Goal: Navigation & Orientation: Find specific page/section

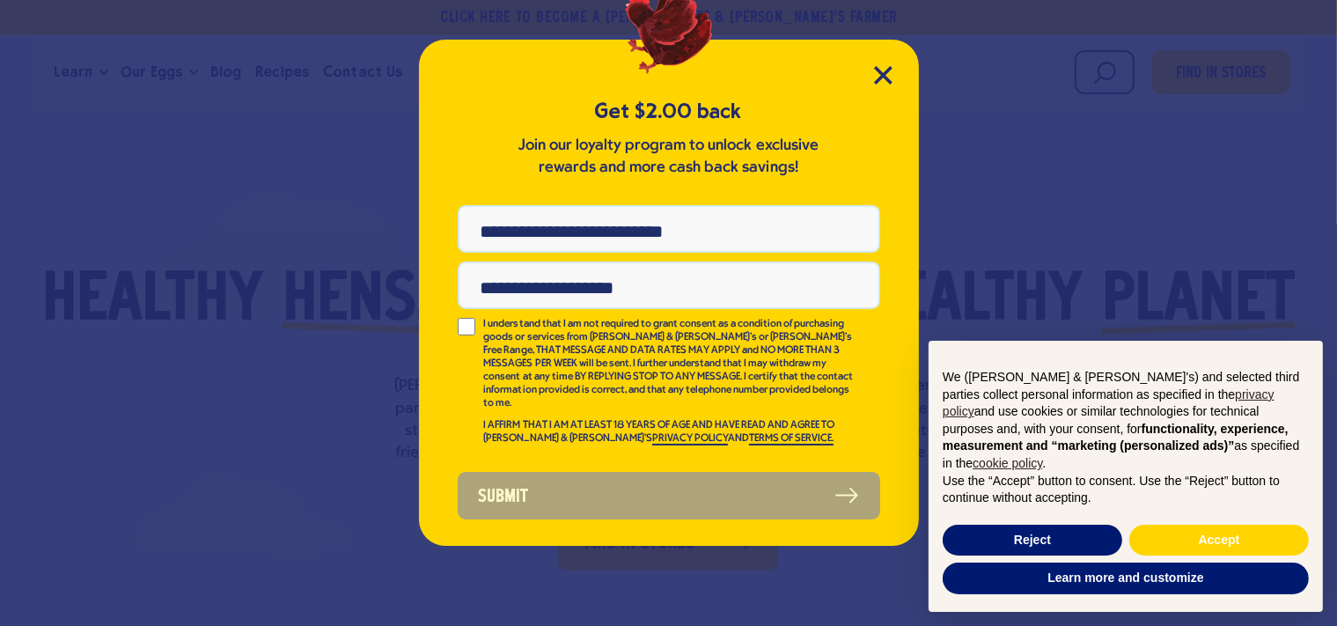
click at [863, 72] on div "Get $2.00 back Join our loyalty program to unlock exclusive rewards and more ca…" at bounding box center [669, 293] width 500 height 506
click at [887, 70] on icon "Close Modal" at bounding box center [883, 75] width 18 height 18
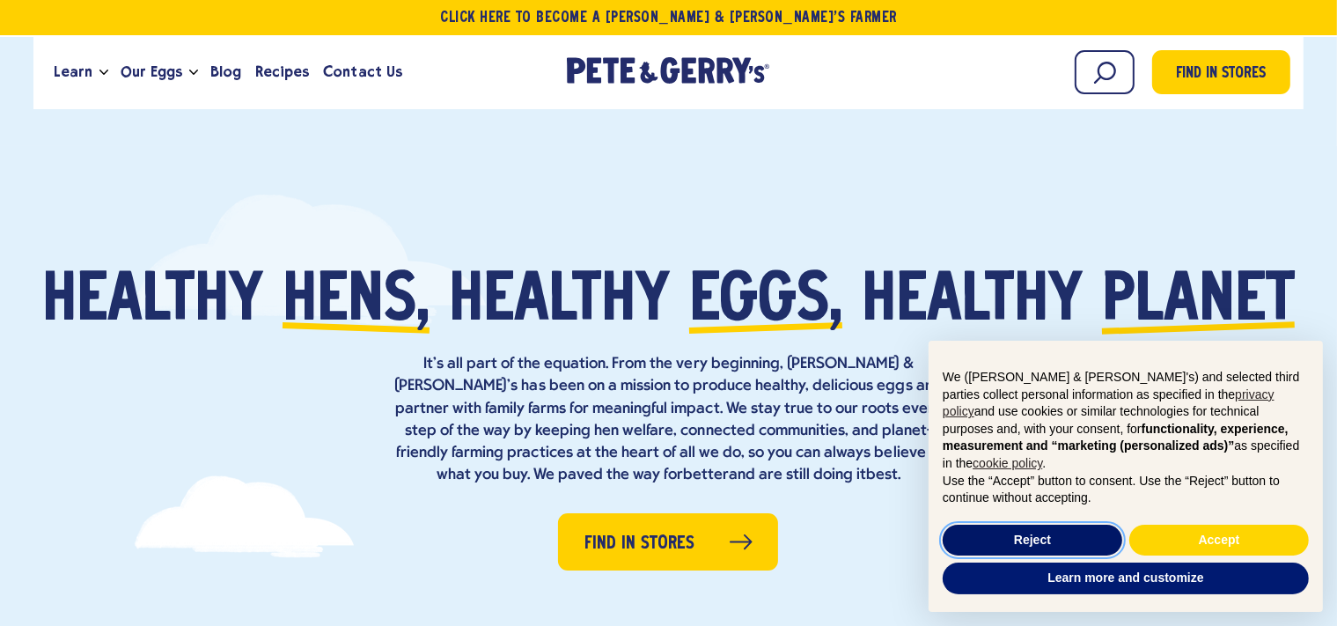
click at [1012, 537] on button "Reject" at bounding box center [1033, 541] width 180 height 32
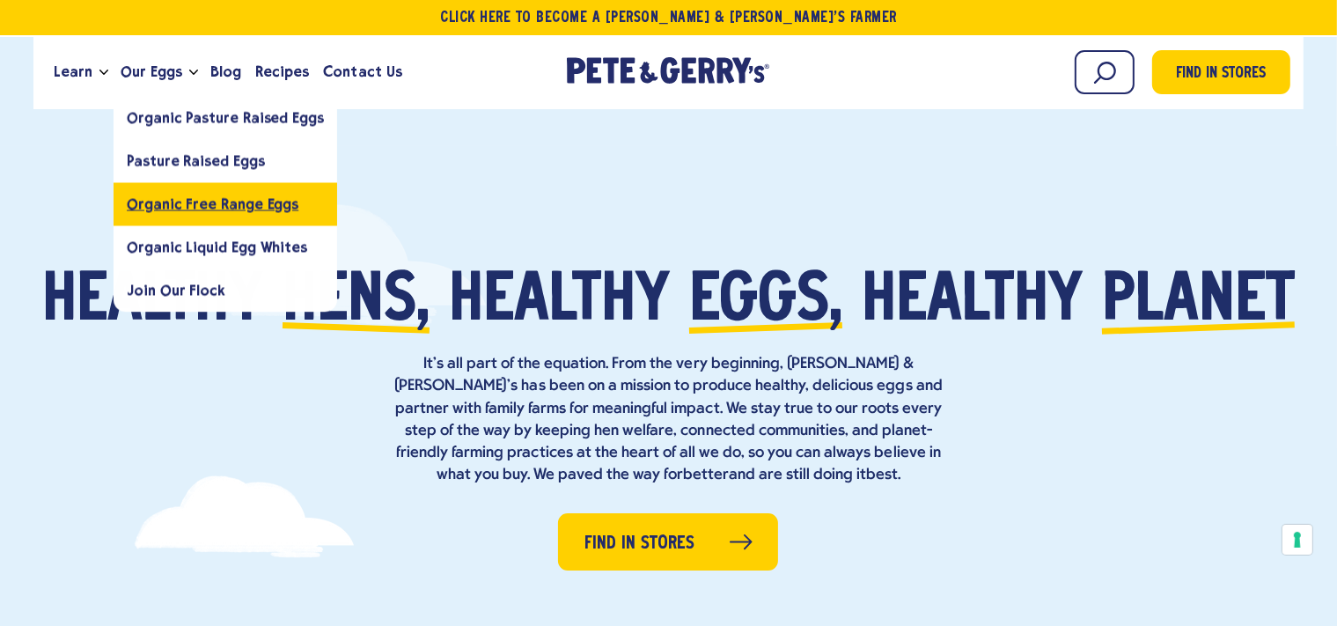
click at [167, 213] on link "Organic Free Range Eggs" at bounding box center [226, 203] width 224 height 43
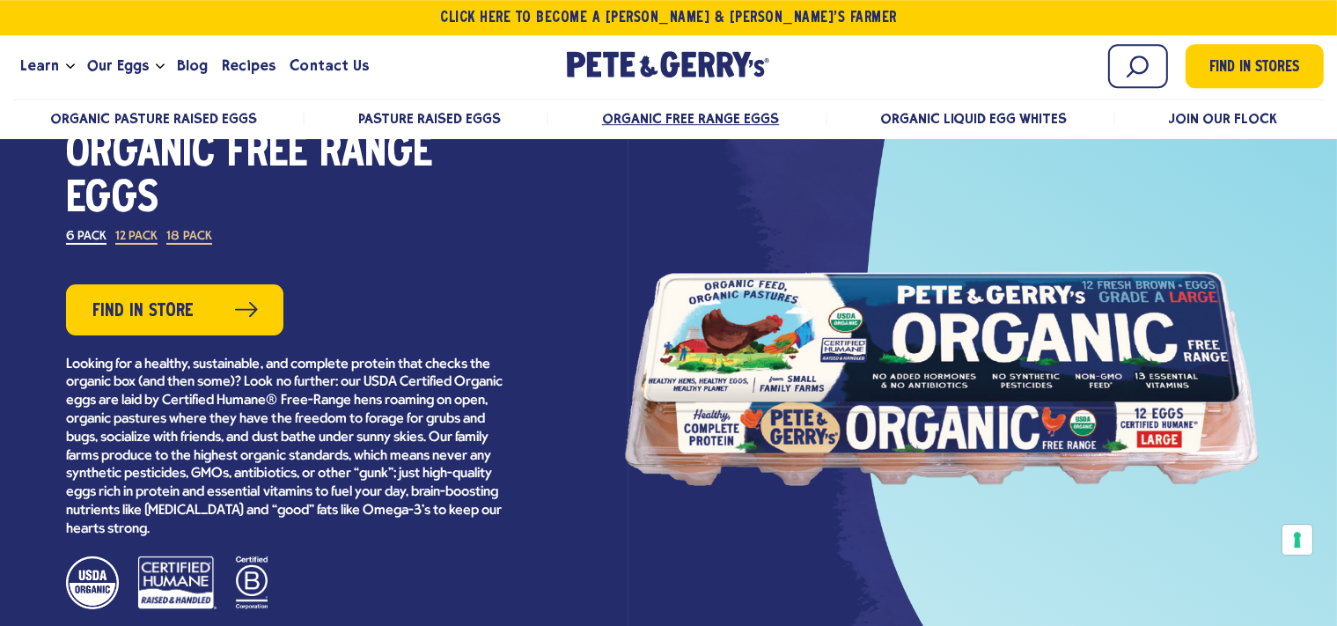
scroll to position [92, 0]
